Goal: Information Seeking & Learning: Learn about a topic

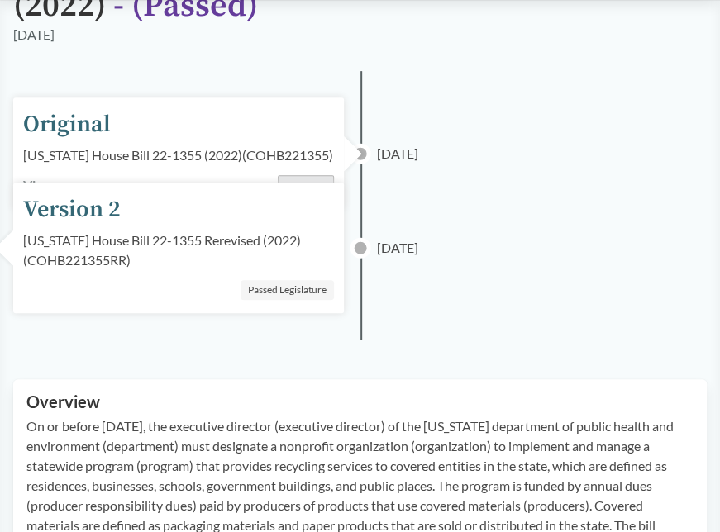
scroll to position [248, 0]
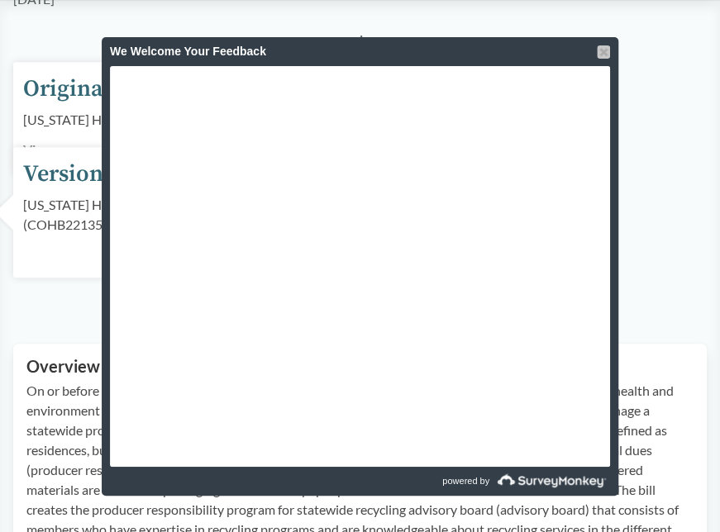
click at [605, 50] on div at bounding box center [603, 51] width 13 height 13
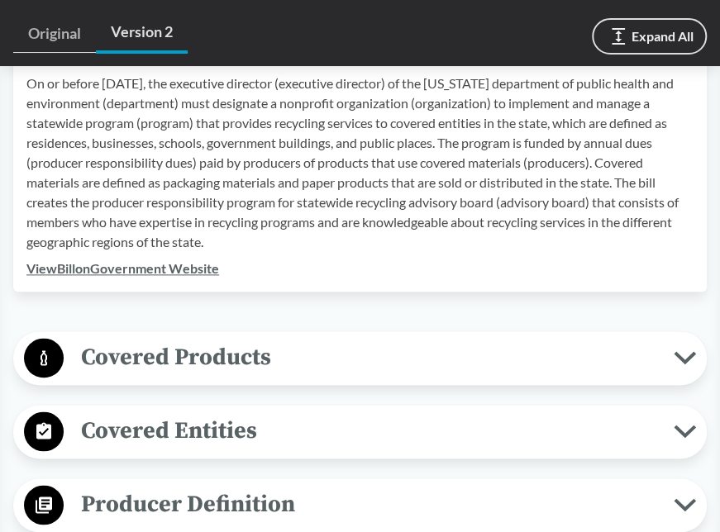
scroll to position [579, 0]
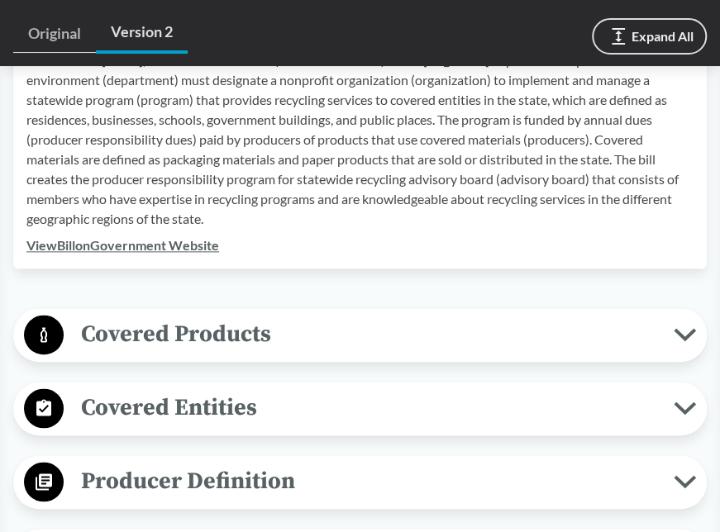
click at [244, 341] on span "Covered Products" at bounding box center [369, 334] width 610 height 37
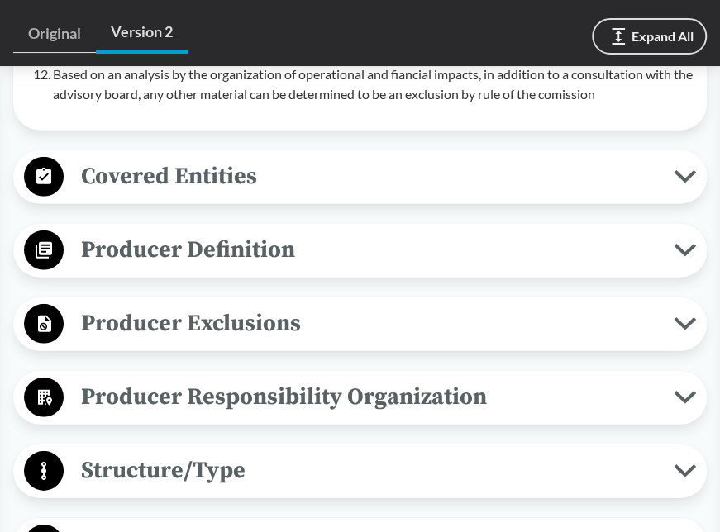
scroll to position [1488, 0]
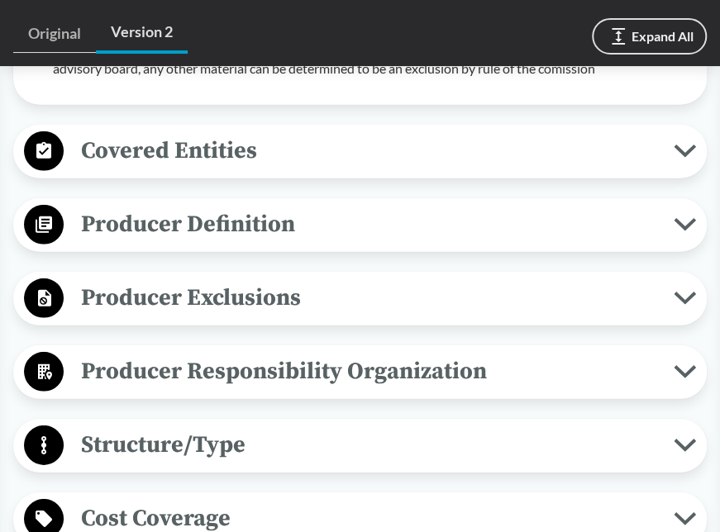
click at [273, 157] on span "Covered Entities" at bounding box center [369, 150] width 610 height 37
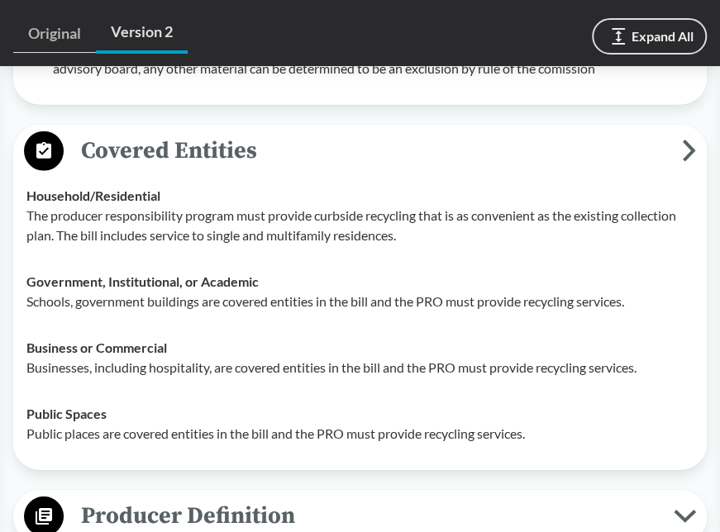
click at [227, 142] on span "Covered Entities" at bounding box center [373, 150] width 618 height 37
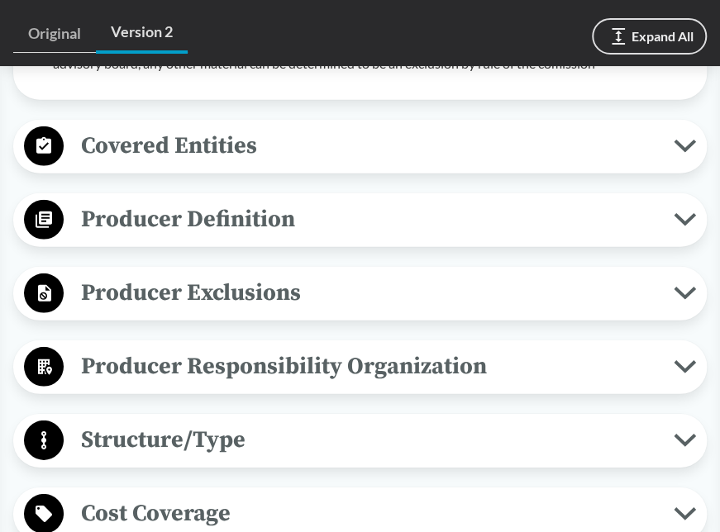
scroll to position [1571, 0]
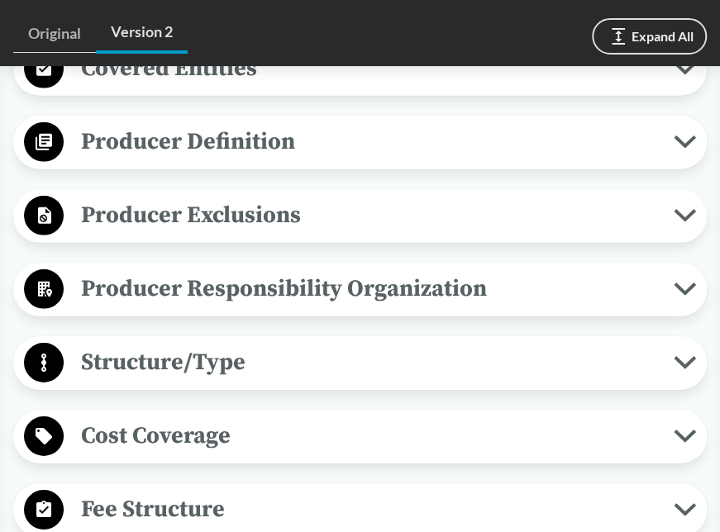
click at [399, 155] on span "Producer Definition" at bounding box center [369, 141] width 610 height 37
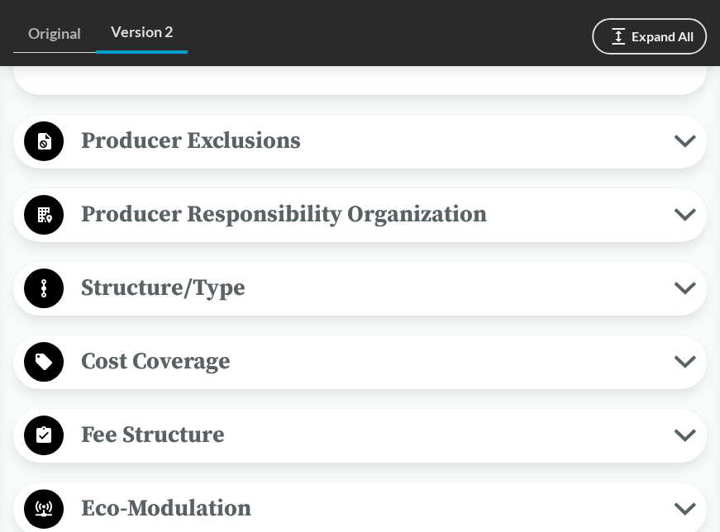
scroll to position [1984, 0]
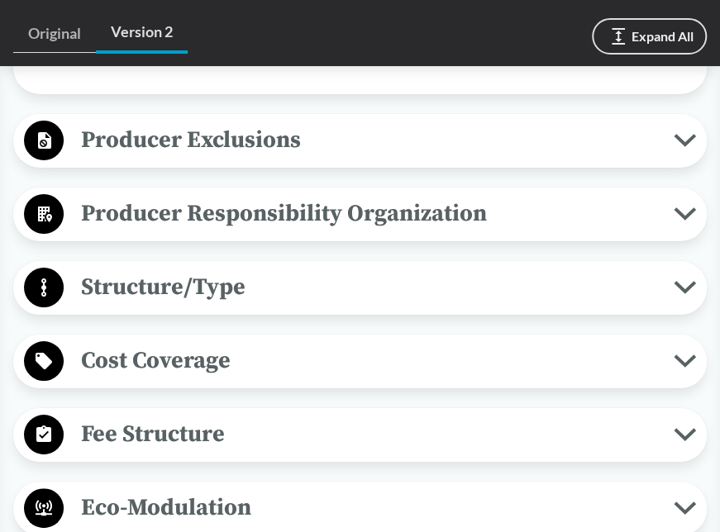
click at [211, 145] on span "Producer Exclusions" at bounding box center [369, 140] width 610 height 37
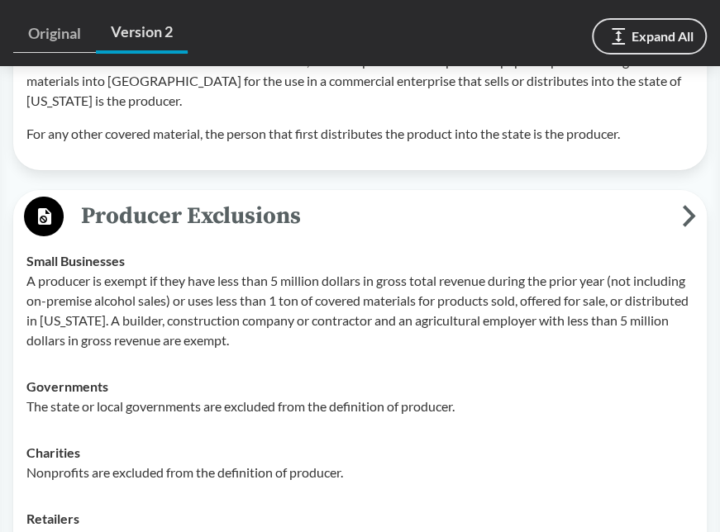
scroll to position [1901, 0]
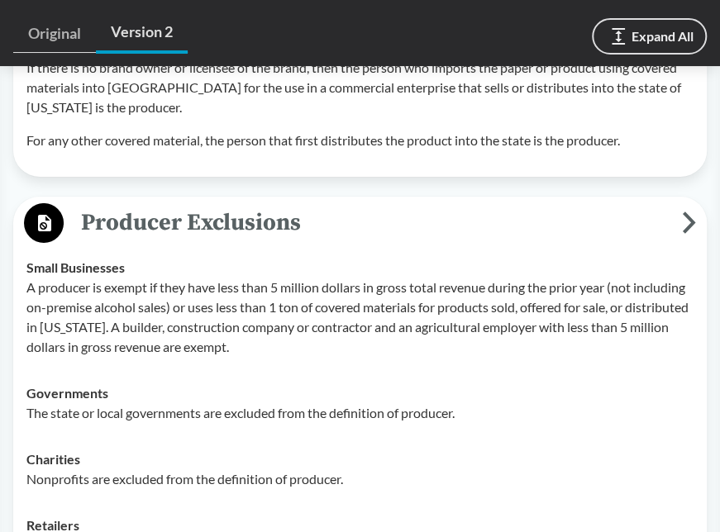
click at [164, 213] on span "Producer Exclusions" at bounding box center [373, 222] width 618 height 37
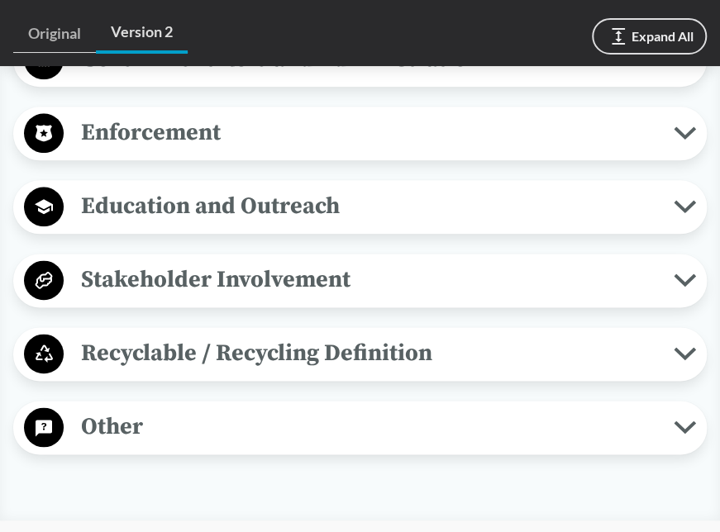
scroll to position [2728, 0]
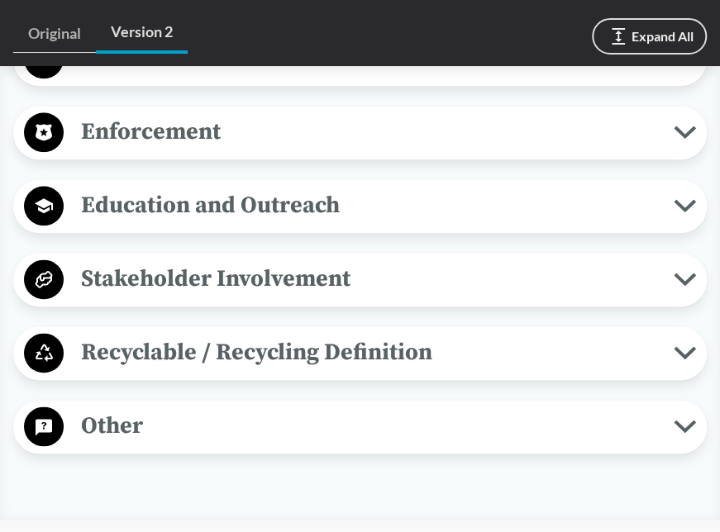
click at [213, 132] on span "Enforcement" at bounding box center [369, 131] width 610 height 37
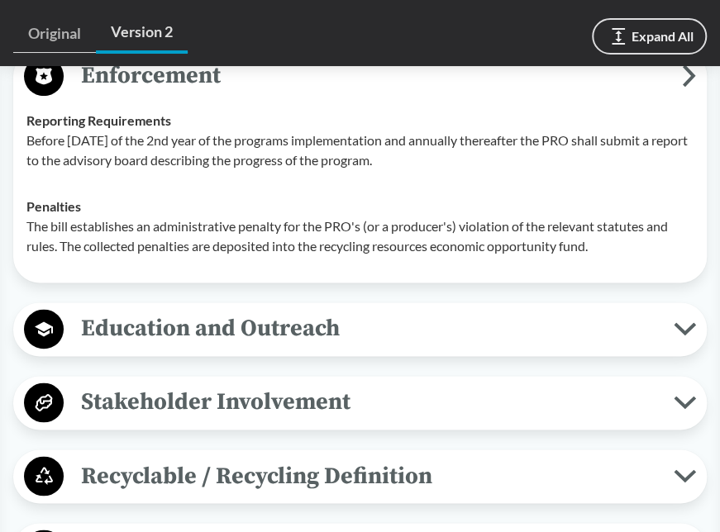
scroll to position [2810, 0]
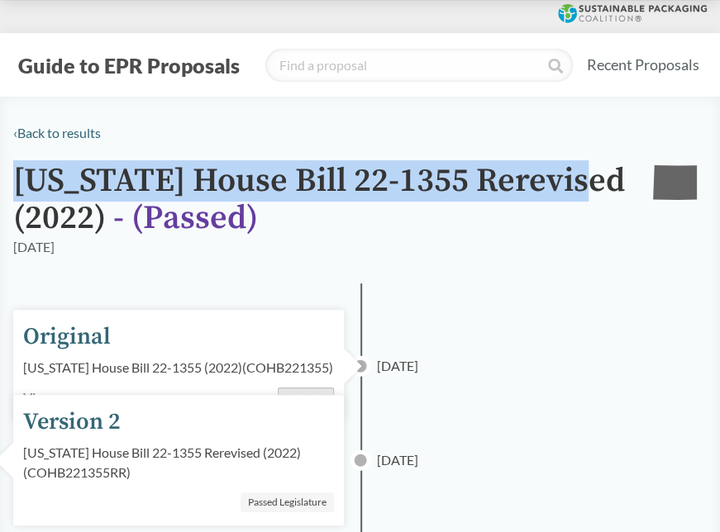
drag, startPoint x: 16, startPoint y: 177, endPoint x: 580, endPoint y: 193, distance: 564.8
click at [580, 193] on h1 "[US_STATE] House Bill 22-1355 Rerevised (2022) - ( Passed )" at bounding box center [320, 200] width 614 height 74
copy h1 "[US_STATE] House Bill 22-1355 Rerevised"
